Goal: Task Accomplishment & Management: Use online tool/utility

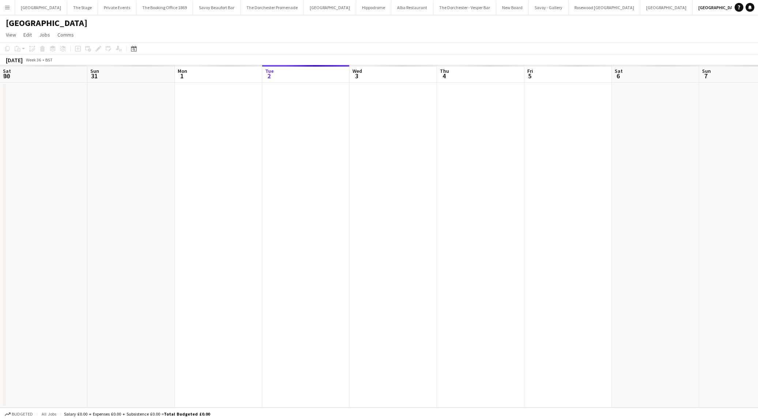
scroll to position [0, 175]
click at [702, 58] on button "Publish 9 jobs" at bounding box center [690, 60] width 42 height 10
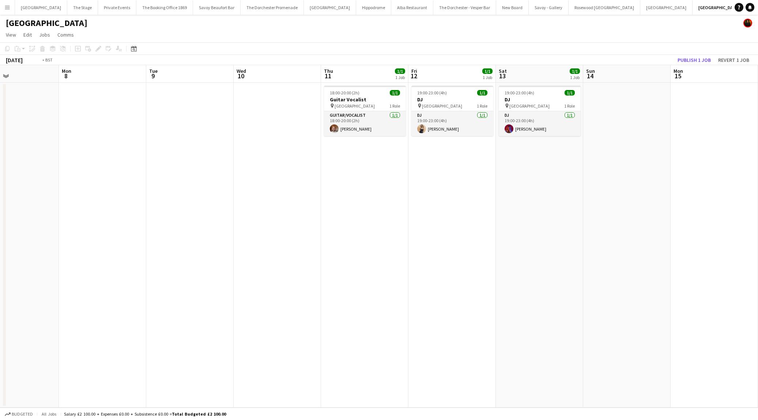
scroll to position [0, 254]
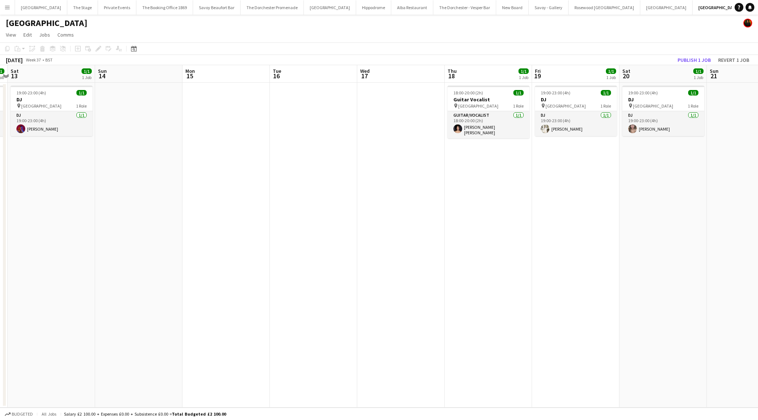
click at [398, 184] on app-date-cell at bounding box center [400, 245] width 87 height 325
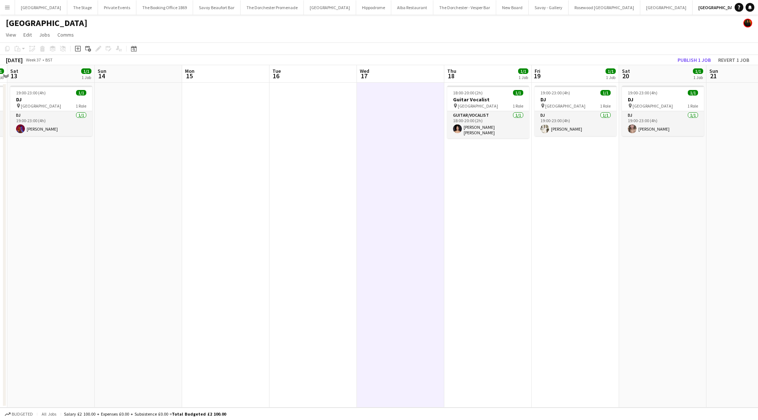
click at [691, 50] on app-toolbar "Copy Paste Paste Command V Paste with crew Command Shift V Paste linked Job [GE…" at bounding box center [379, 48] width 758 height 12
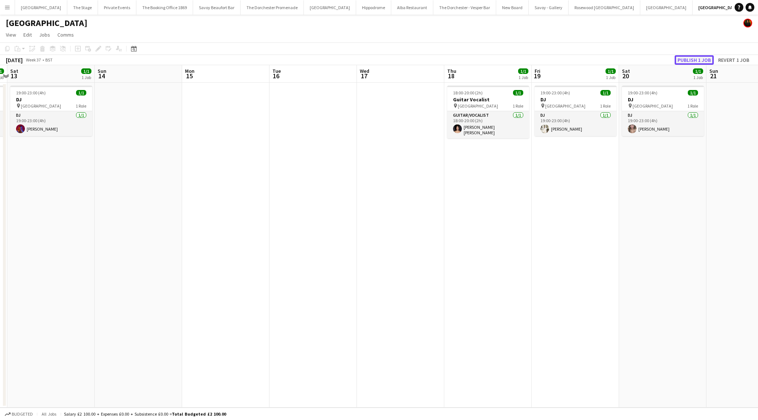
click at [691, 58] on button "Publish 1 job" at bounding box center [693, 60] width 39 height 10
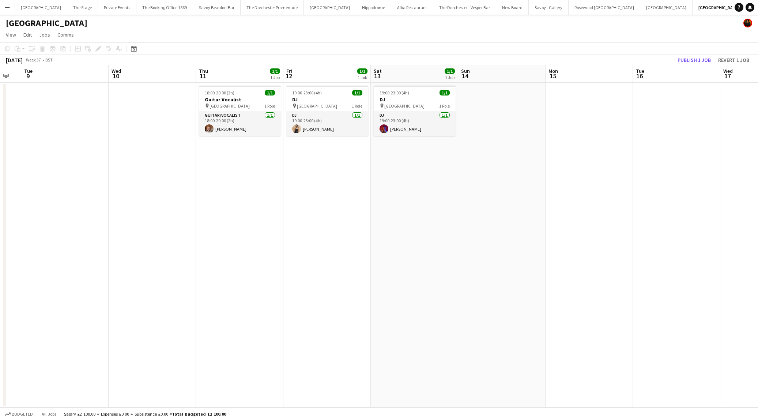
scroll to position [0, 152]
click at [315, 147] on app-date-cell "19:00-23:00 (4h) 1/1 DJ pin [GEOGRAPHIC_DATA] 1 Role DJ [DATE] 19:00-23:00 (4h)…" at bounding box center [327, 245] width 87 height 325
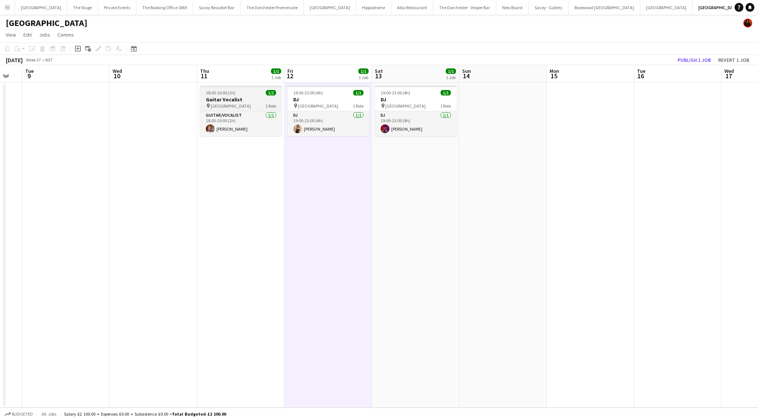
click at [238, 111] on div "Guitar/Vocalist [DATE] 18:00-20:00 (2h) [PERSON_NAME]" at bounding box center [241, 123] width 82 height 25
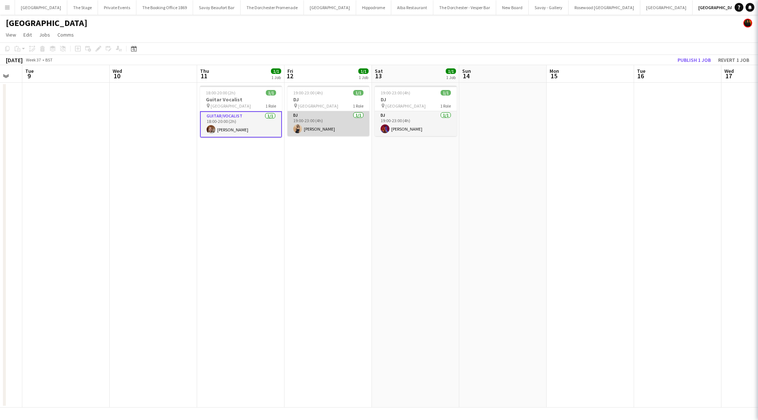
click at [368, 131] on app-card-role "DJ [DATE] 19:00-23:00 (4h) [PERSON_NAME]" at bounding box center [328, 123] width 82 height 25
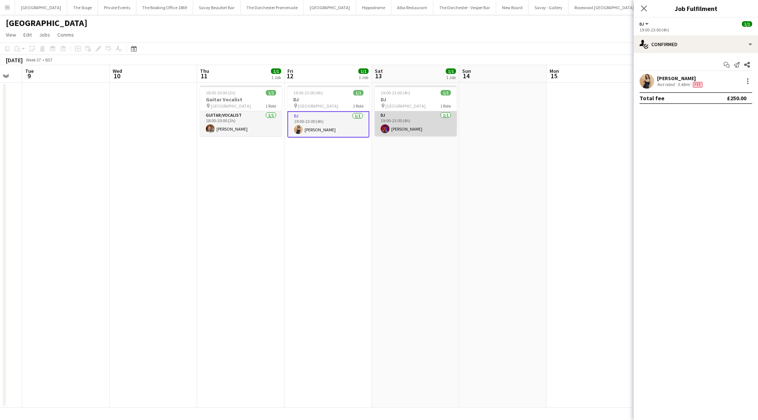
click at [428, 134] on app-card-role "DJ [DATE] 19:00-23:00 (4h) [PERSON_NAME]" at bounding box center [416, 123] width 82 height 25
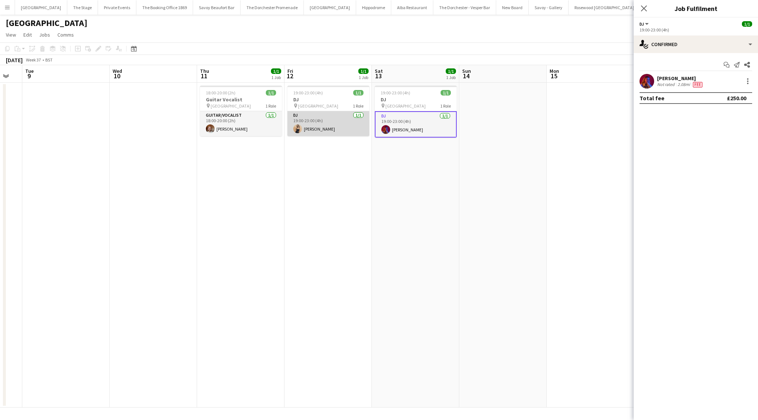
click at [330, 129] on app-card-role "DJ [DATE] 19:00-23:00 (4h) [PERSON_NAME]" at bounding box center [328, 123] width 82 height 25
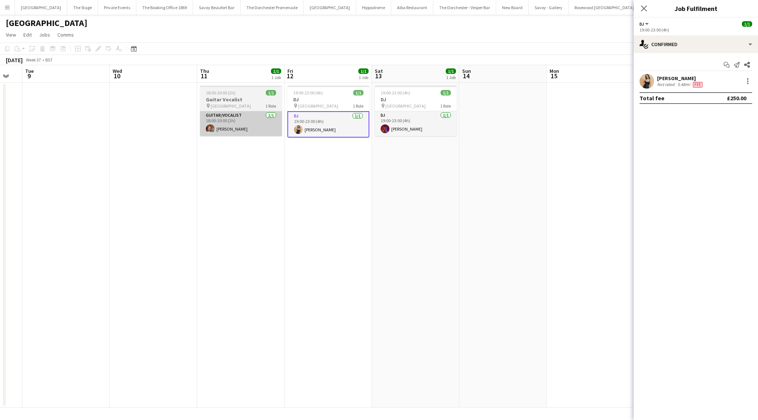
scroll to position [0, 153]
click at [278, 122] on app-card-role "Guitar/Vocalist [DATE] 18:00-20:00 (2h) [PERSON_NAME]" at bounding box center [241, 123] width 82 height 25
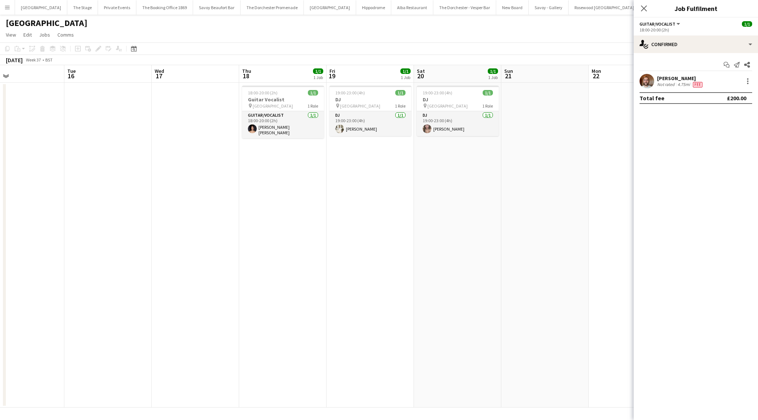
scroll to position [0, 200]
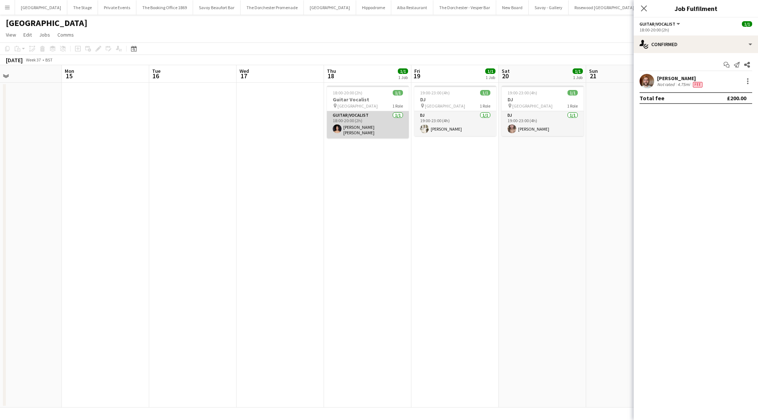
click at [375, 122] on app-card-role "Guitar/Vocalist [DATE] 18:00-20:00 (2h) [PERSON_NAME] [PERSON_NAME]" at bounding box center [368, 124] width 82 height 27
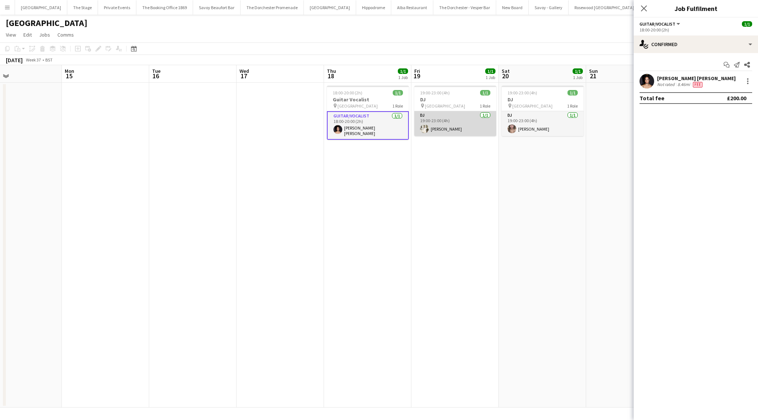
click at [434, 129] on app-card-role "DJ [DATE] 19:00-23:00 (4h) [PERSON_NAME]" at bounding box center [455, 123] width 82 height 25
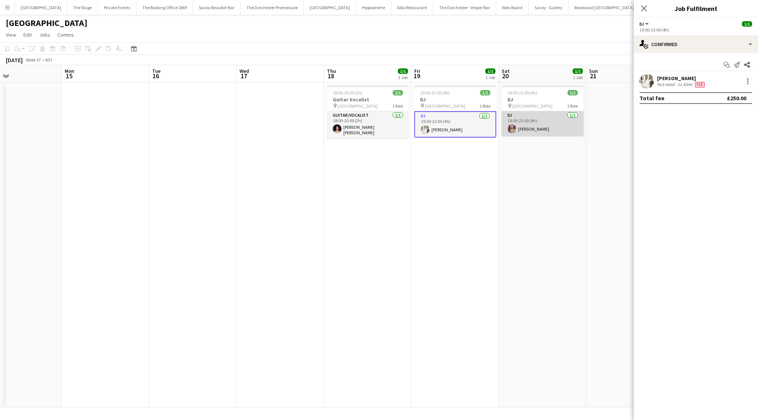
click at [514, 134] on app-card-role "DJ [DATE] 19:00-23:00 (4h) [PERSON_NAME]" at bounding box center [543, 123] width 82 height 25
click at [519, 99] on h3 "DJ" at bounding box center [543, 99] width 82 height 7
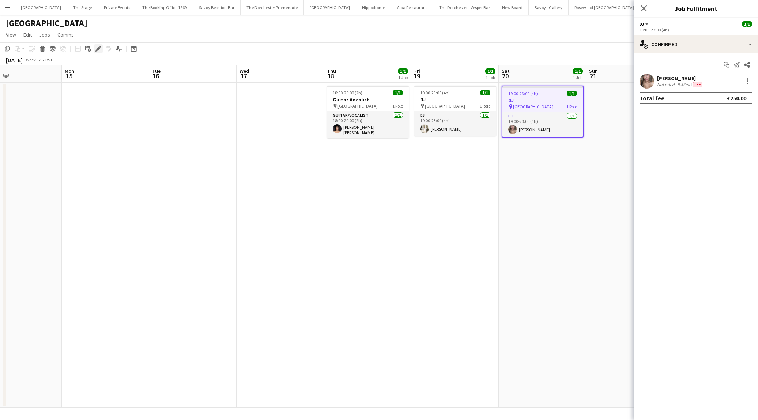
click at [98, 49] on icon at bounding box center [98, 49] width 4 height 4
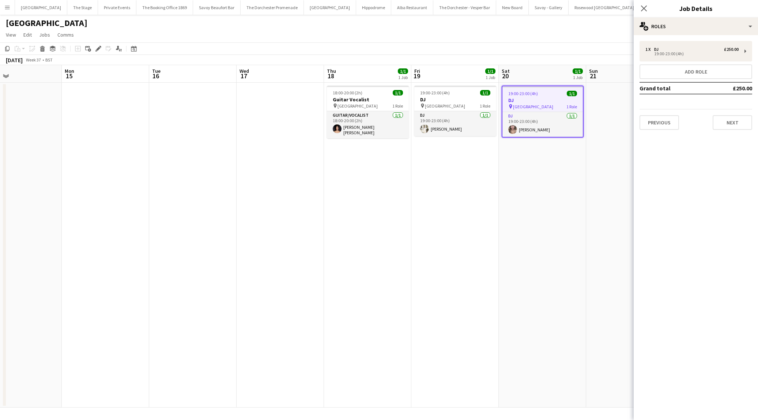
click at [514, 173] on app-date-cell "19:00-23:00 (4h) 1/1 DJ pin [GEOGRAPHIC_DATA] 1 Role DJ [DATE] 19:00-23:00 (4h)…" at bounding box center [542, 245] width 87 height 325
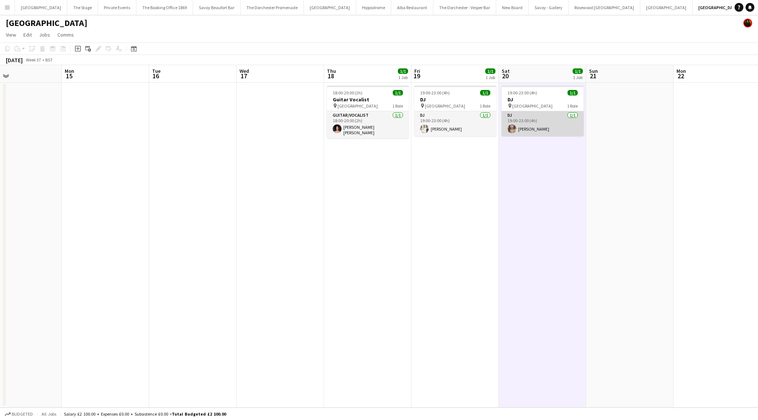
click at [526, 131] on app-card-role "DJ [DATE] 19:00-23:00 (4h) [PERSON_NAME]" at bounding box center [543, 123] width 82 height 25
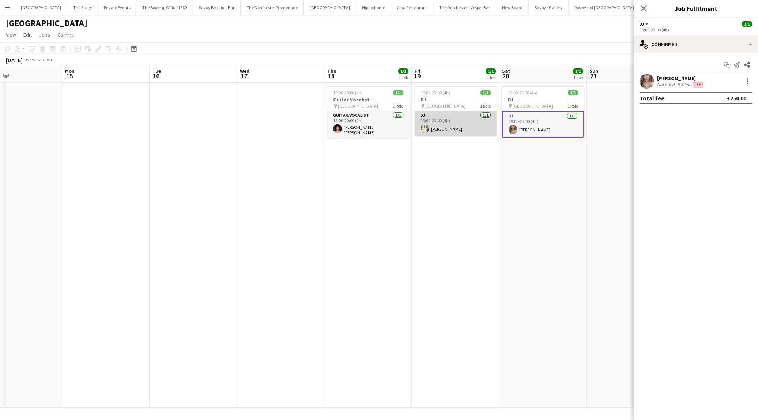
click at [458, 127] on app-card-role "DJ [DATE] 19:00-23:00 (4h) [PERSON_NAME]" at bounding box center [456, 123] width 82 height 25
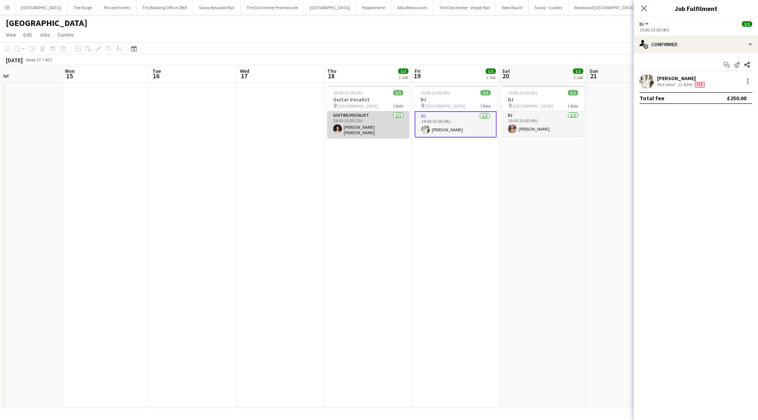
click at [351, 130] on app-card-role "Guitar/Vocalist [DATE] 18:00-20:00 (2h) [PERSON_NAME] [PERSON_NAME]" at bounding box center [368, 124] width 82 height 27
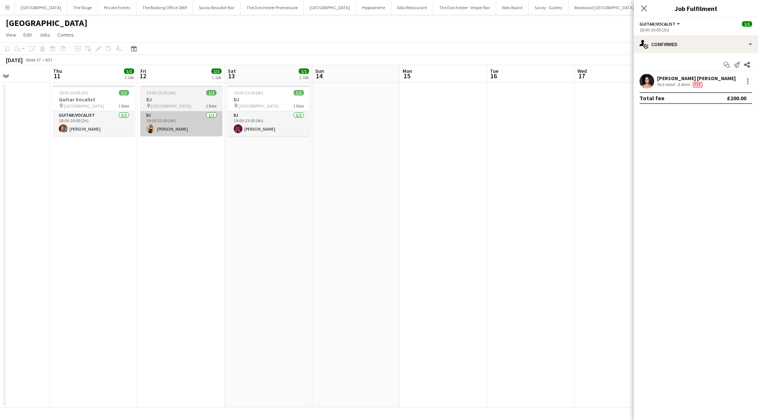
scroll to position [0, 205]
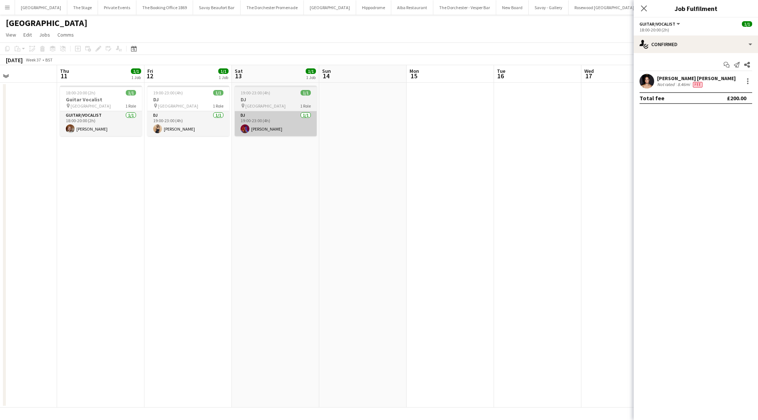
click at [266, 134] on app-card-role "DJ [DATE] 19:00-23:00 (4h) [PERSON_NAME]" at bounding box center [276, 123] width 82 height 25
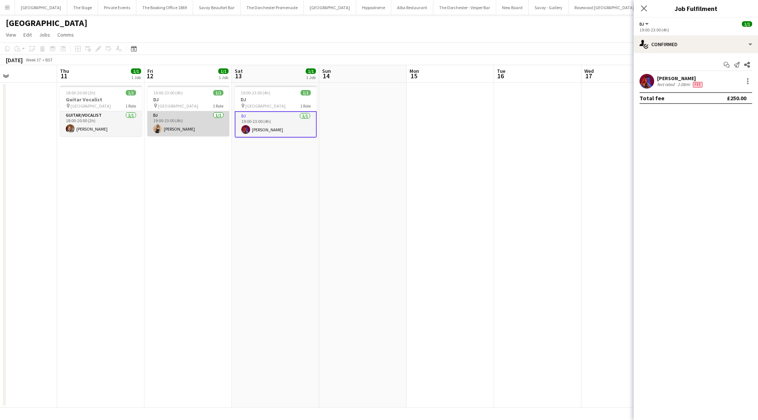
click at [192, 112] on app-card-role "DJ [DATE] 19:00-23:00 (4h) [PERSON_NAME]" at bounding box center [188, 123] width 82 height 25
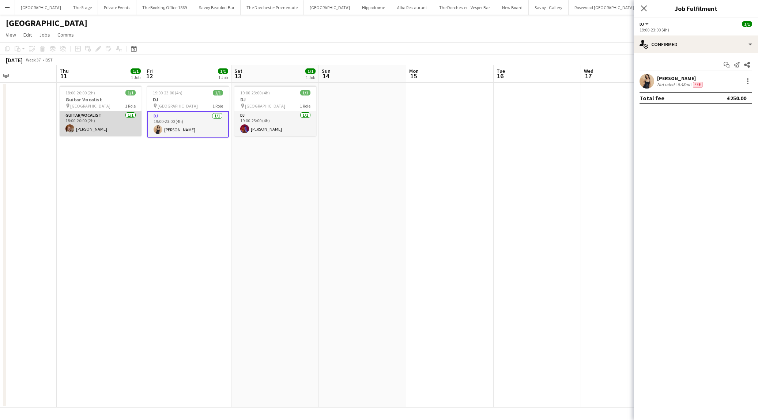
click at [114, 127] on app-card-role "Guitar/Vocalist [DATE] 18:00-20:00 (2h) [PERSON_NAME]" at bounding box center [101, 123] width 82 height 25
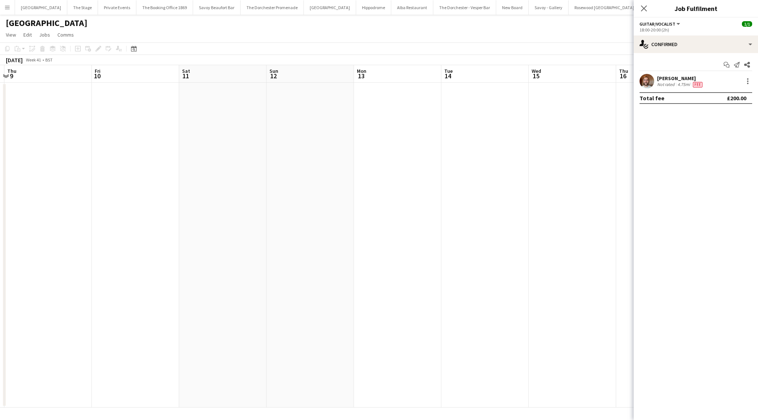
scroll to position [0, 297]
